Goal: Information Seeking & Learning: Learn about a topic

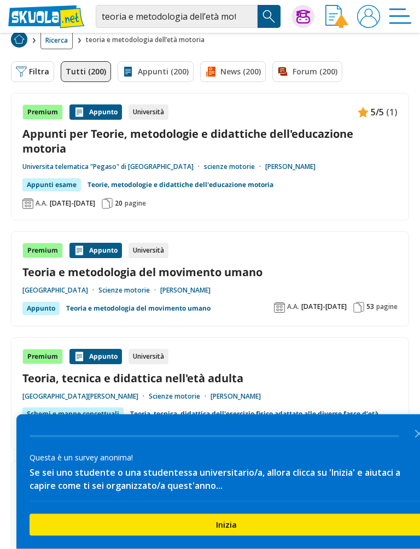
scroll to position [8, 0]
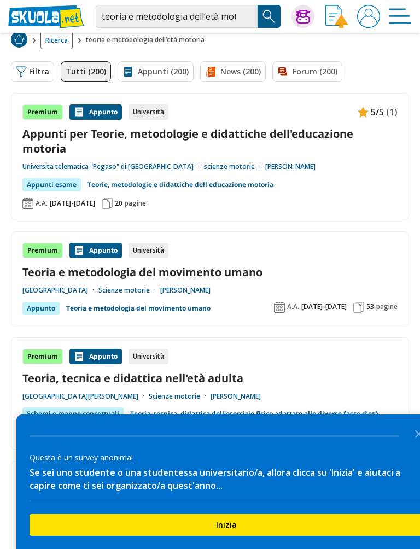
click at [199, 264] on link "Teoria e metodologia del movimento umano" at bounding box center [209, 271] width 375 height 15
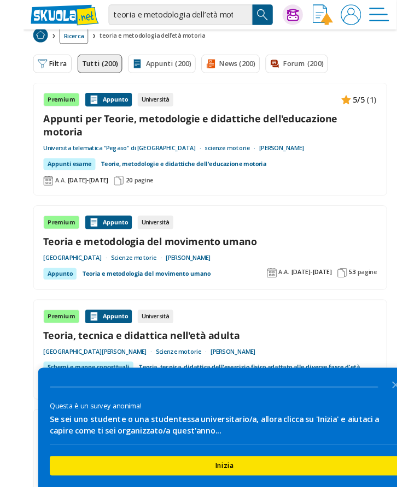
scroll to position [39, 0]
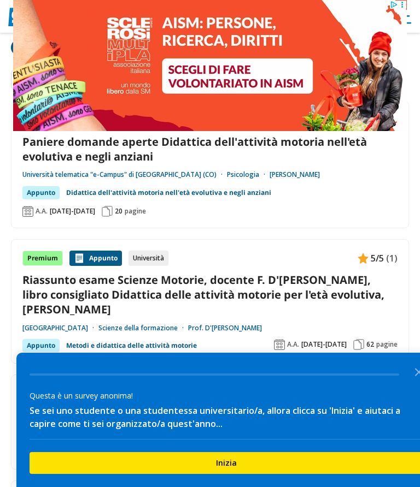
click at [408, 374] on icon "Close the survey" at bounding box center [419, 372] width 22 height 22
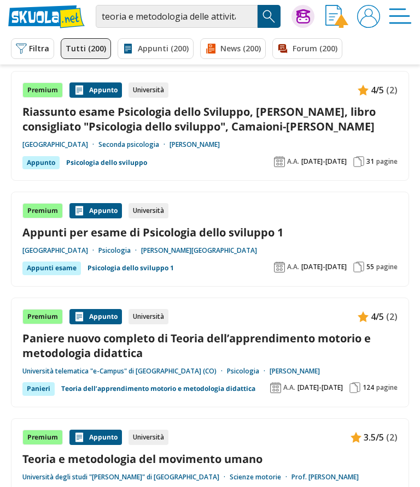
scroll to position [2148, 0]
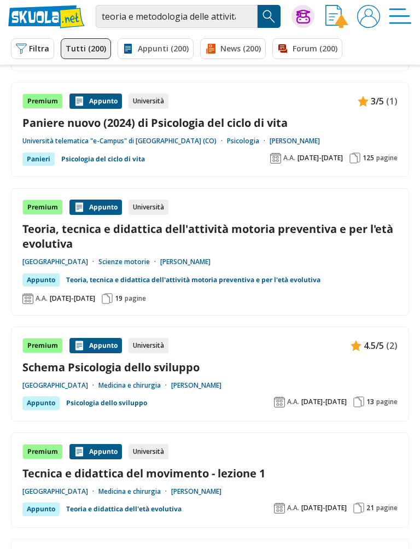
scroll to position [1794, 0]
